Goal: Check status: Check status

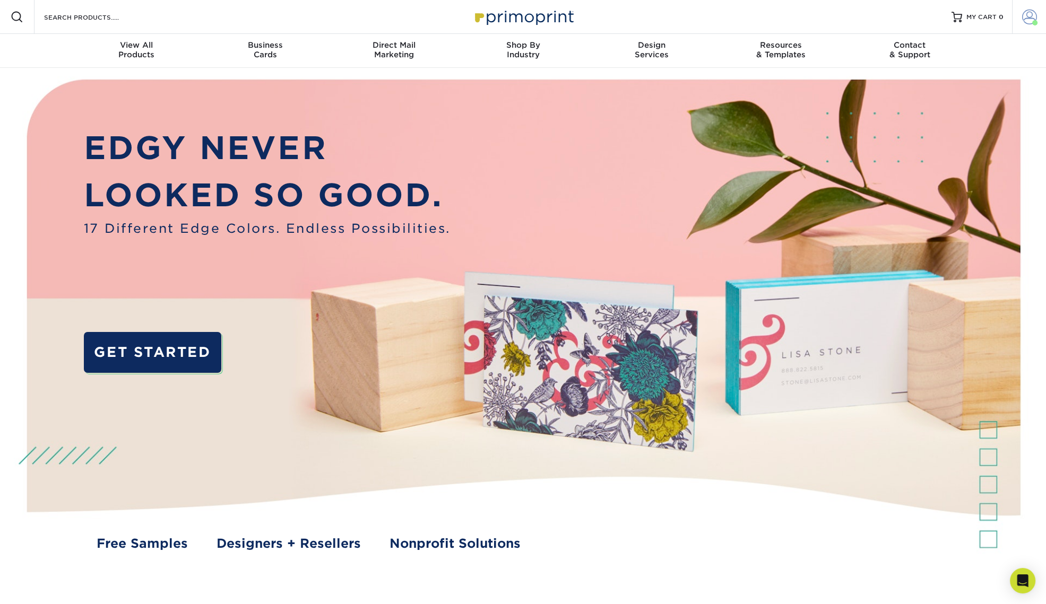
click at [1025, 15] on span at bounding box center [1029, 17] width 15 height 15
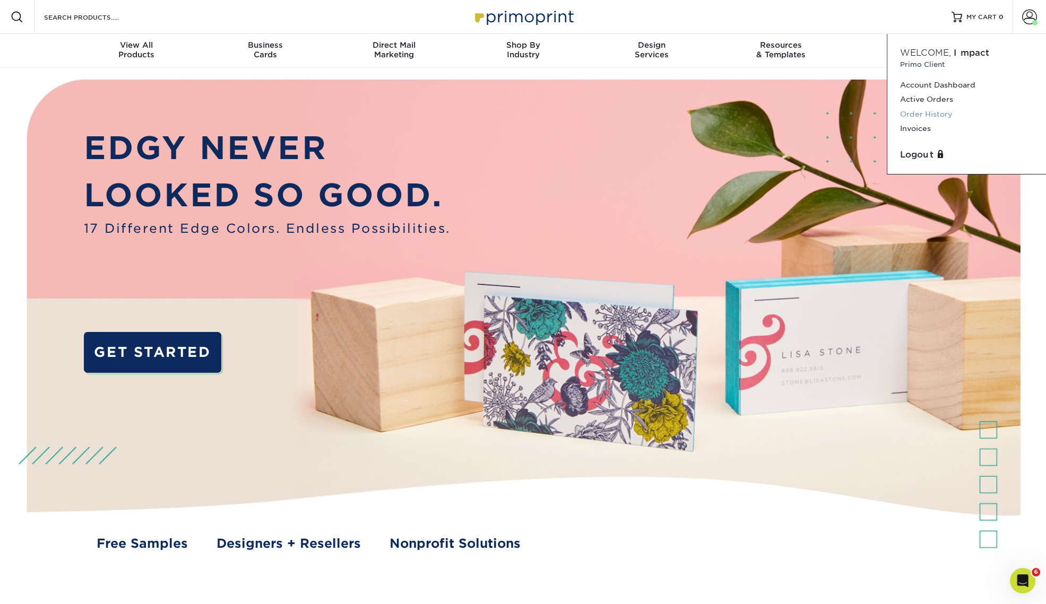
click at [924, 111] on link "Order History" at bounding box center [966, 114] width 133 height 14
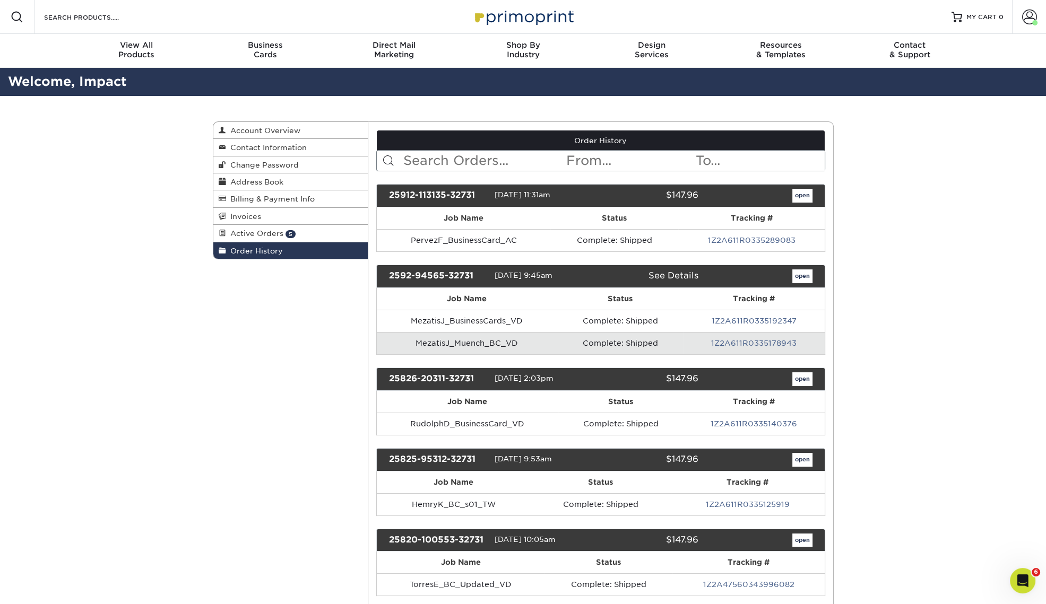
click at [485, 162] on input "text" at bounding box center [483, 161] width 163 height 20
type input "[PERSON_NAME]"
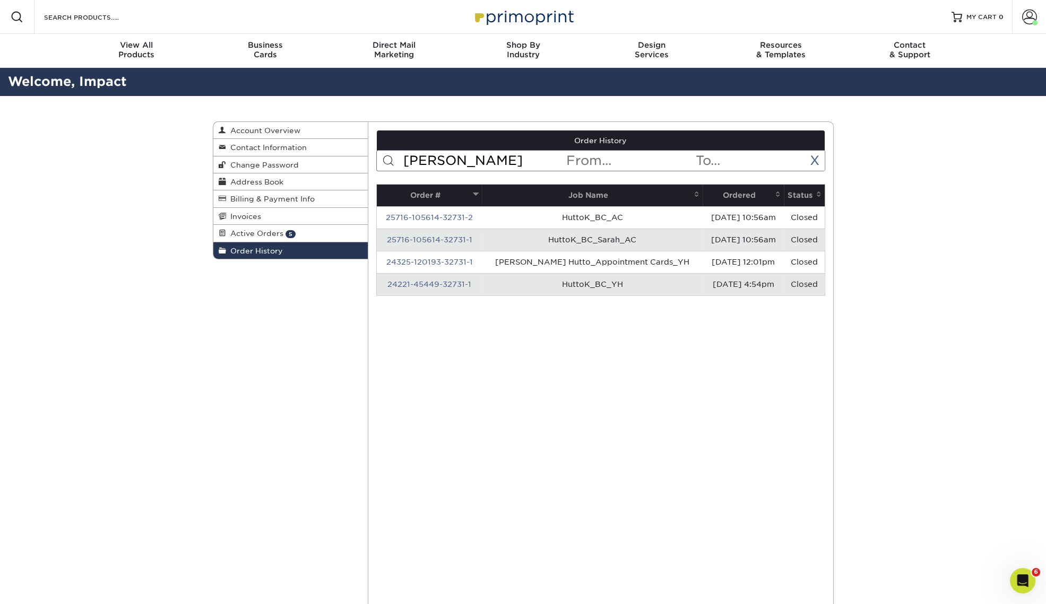
click at [722, 192] on th "Ordered" at bounding box center [742, 196] width 81 height 22
click at [722, 193] on th "Ordered" at bounding box center [742, 196] width 81 height 22
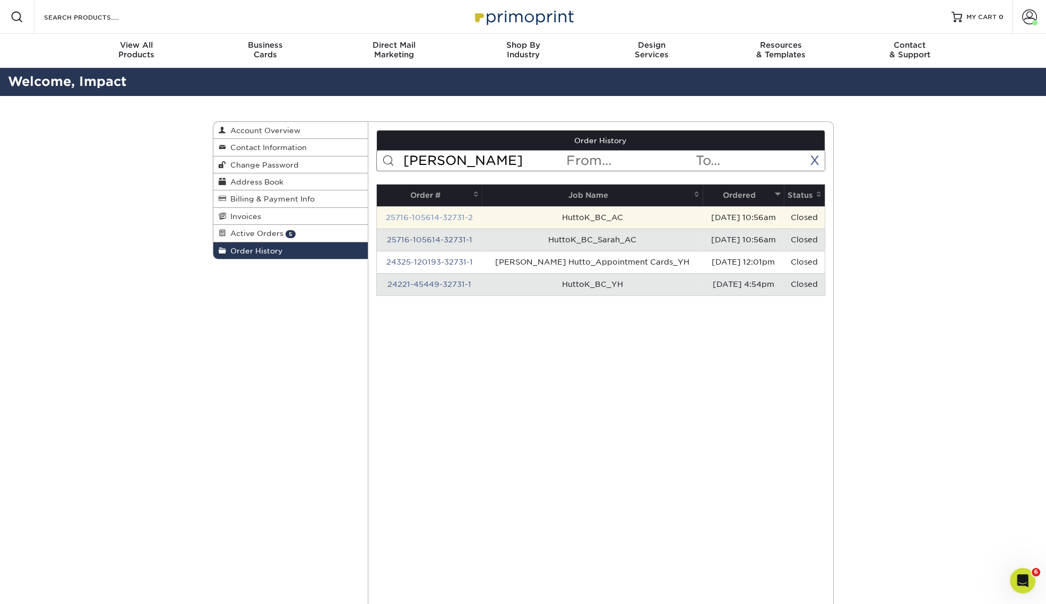
click at [461, 218] on link "25716-105614-32731-2" at bounding box center [429, 217] width 87 height 8
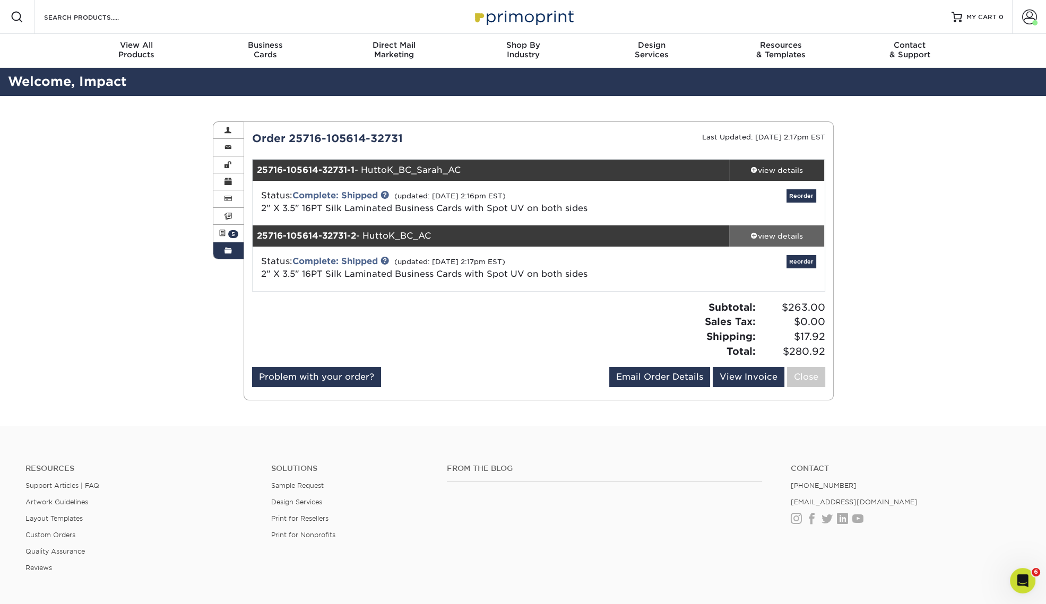
click at [778, 233] on div "view details" at bounding box center [777, 236] width 96 height 11
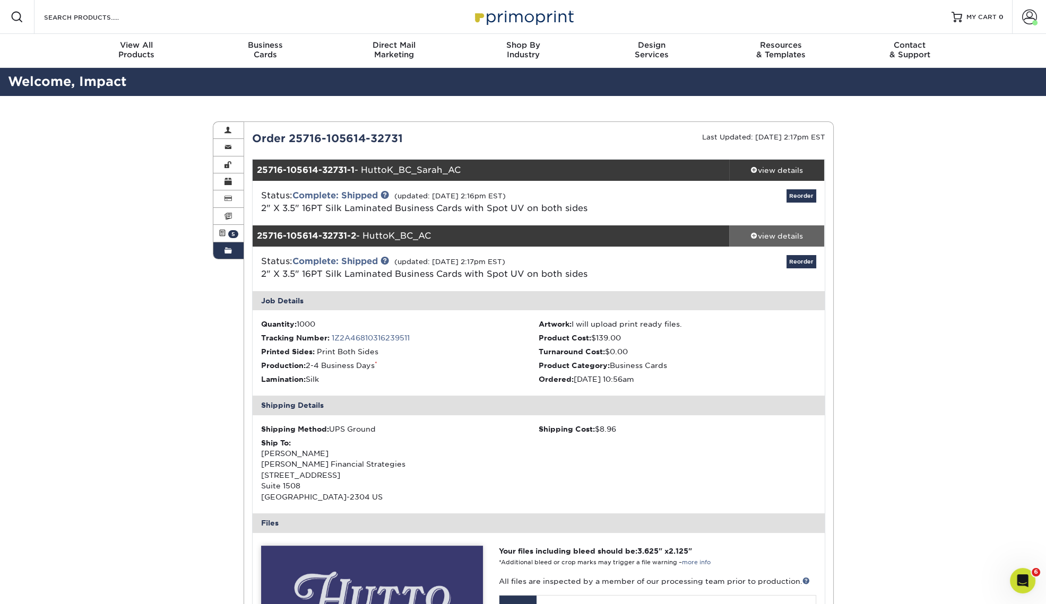
click at [778, 233] on div "view details" at bounding box center [777, 236] width 96 height 11
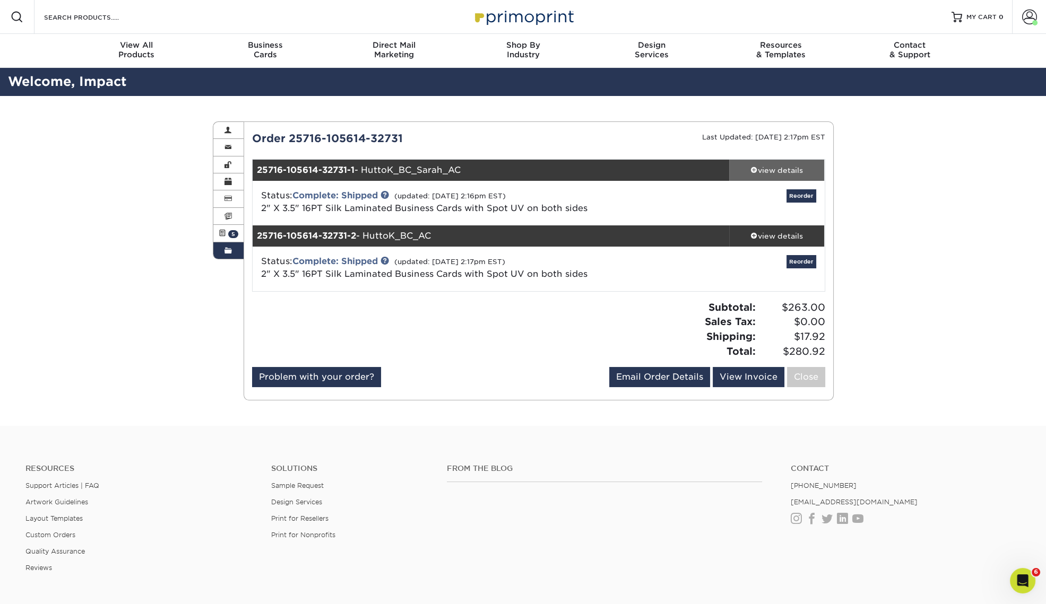
click at [775, 168] on div "view details" at bounding box center [777, 170] width 96 height 11
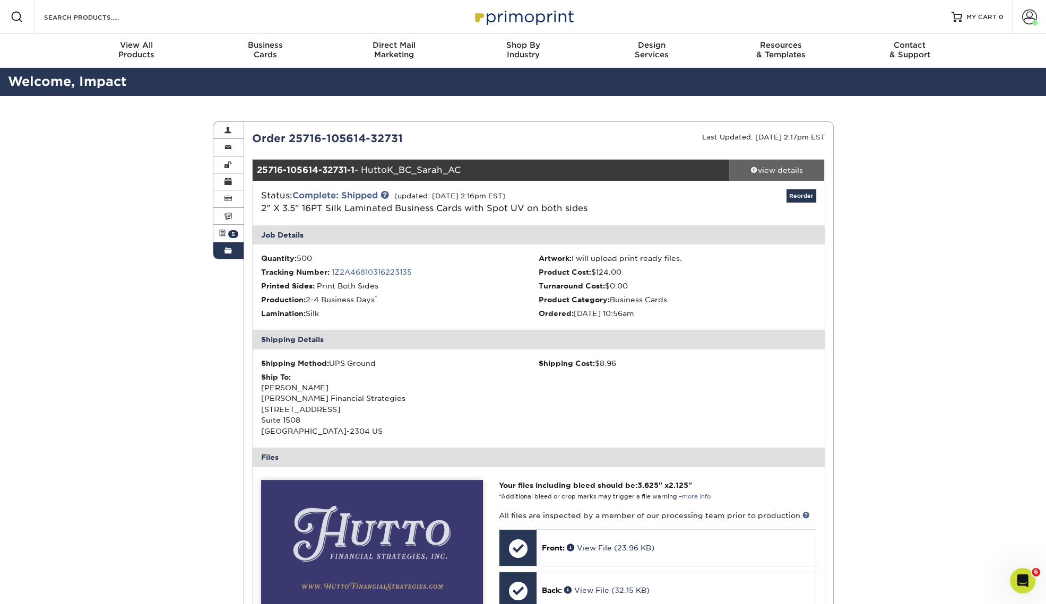
click at [775, 168] on div "view details" at bounding box center [777, 170] width 96 height 11
